Goal: Find specific page/section: Find specific page/section

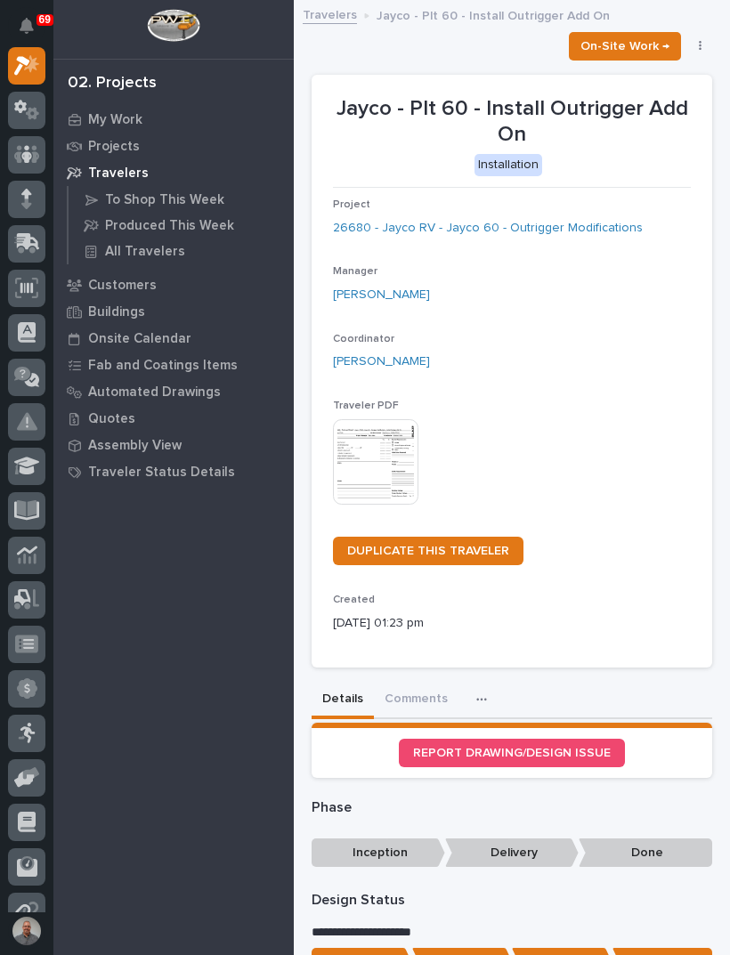
click at [26, 116] on icon at bounding box center [27, 110] width 26 height 20
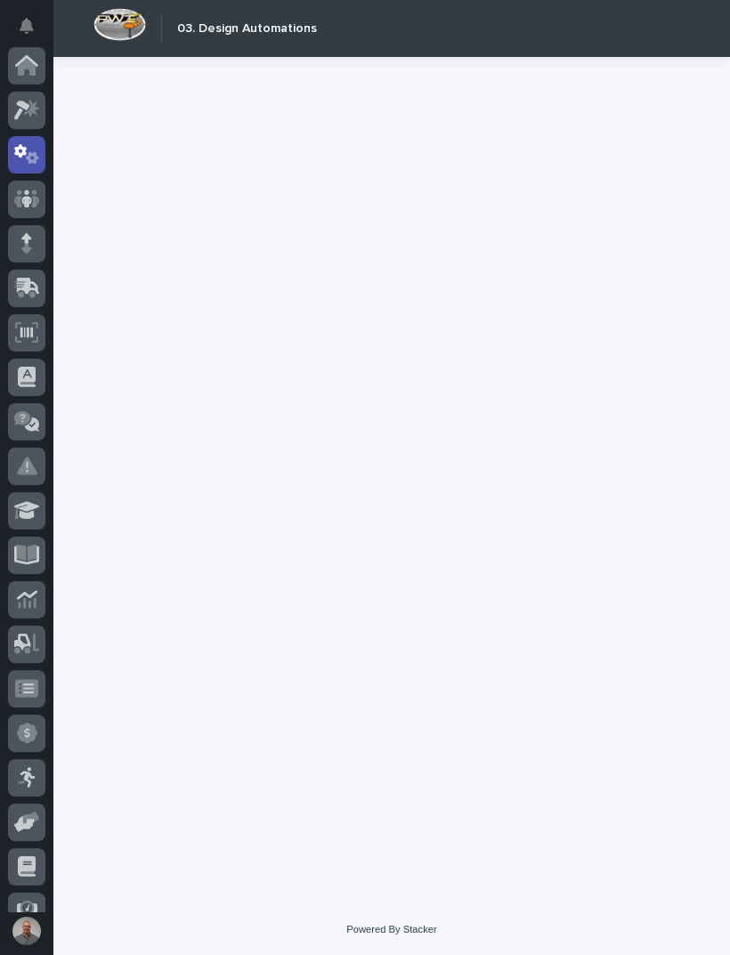
scroll to position [89, 0]
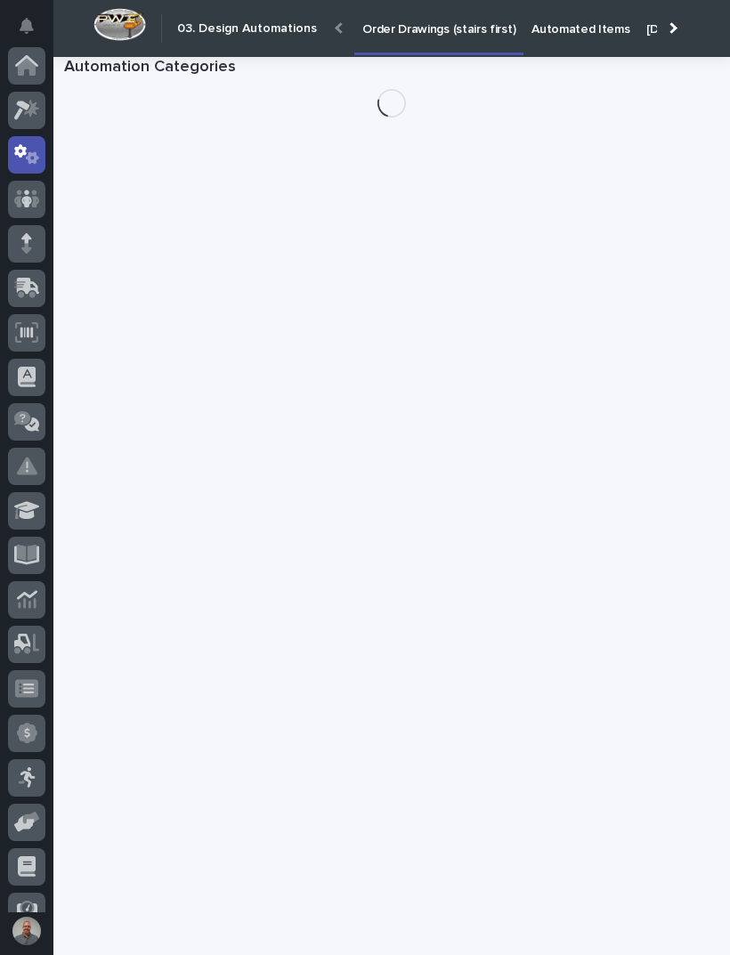
scroll to position [89, 0]
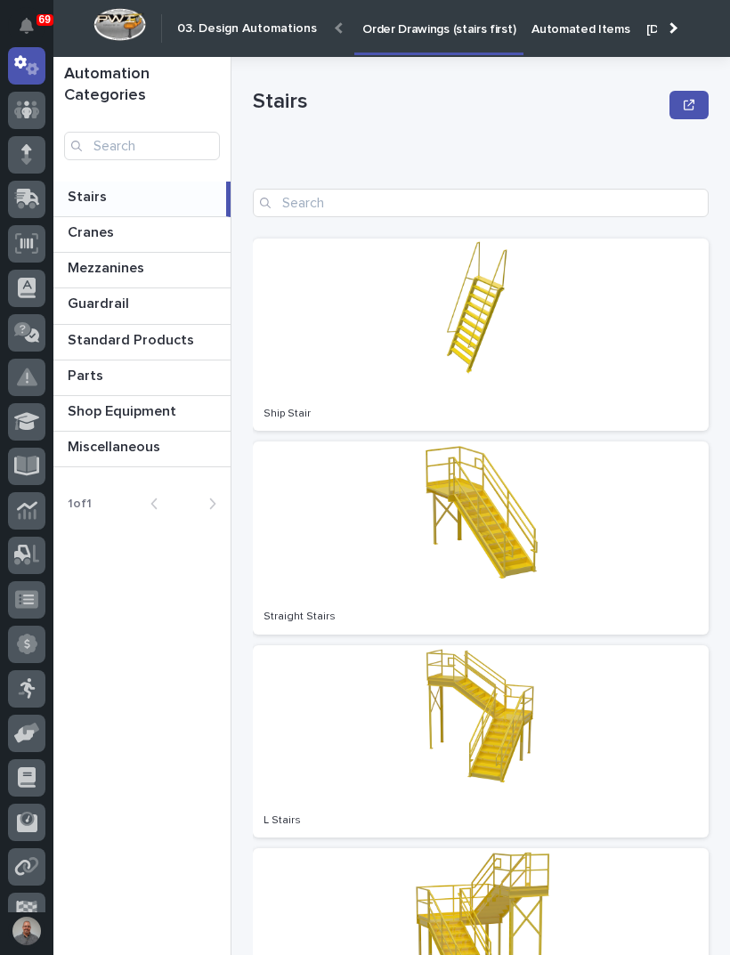
click at [652, 781] on link "Open" at bounding box center [481, 742] width 456 height 192
click at [120, 231] on p at bounding box center [146, 232] width 156 height 17
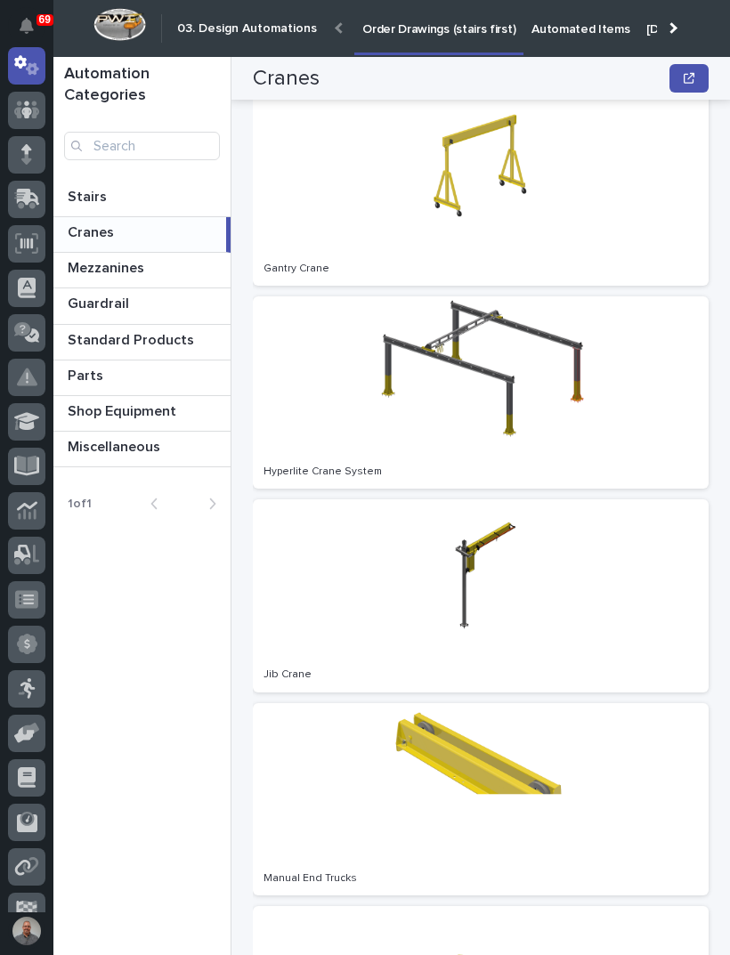
scroll to position [992, 0]
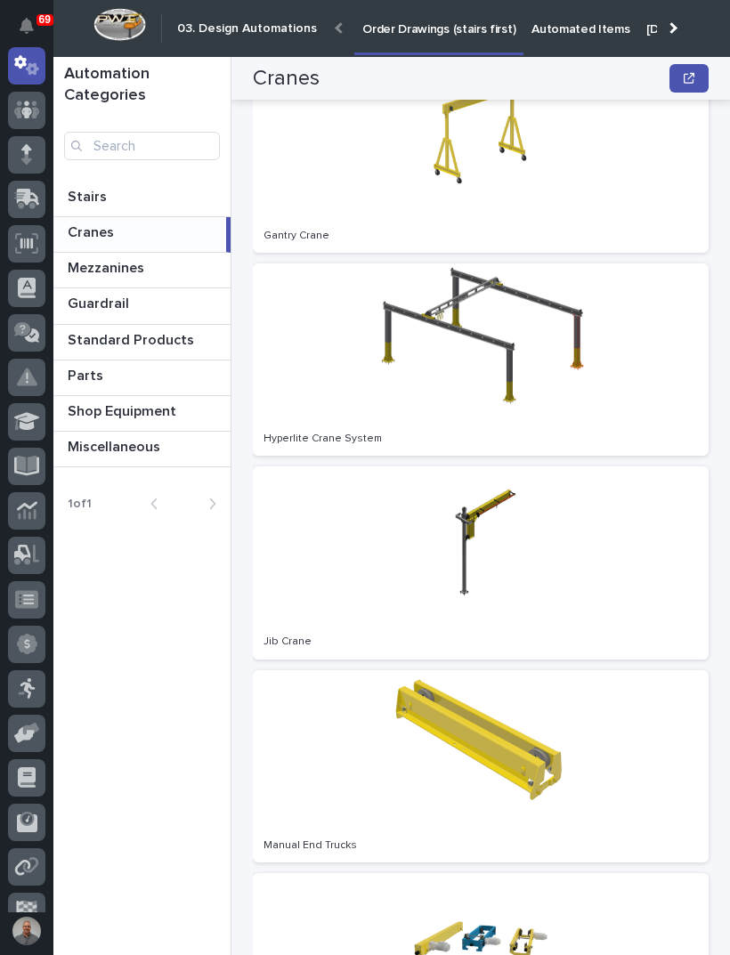
click at [470, 522] on link "Open" at bounding box center [481, 563] width 456 height 192
